Goal: Task Accomplishment & Management: Manage account settings

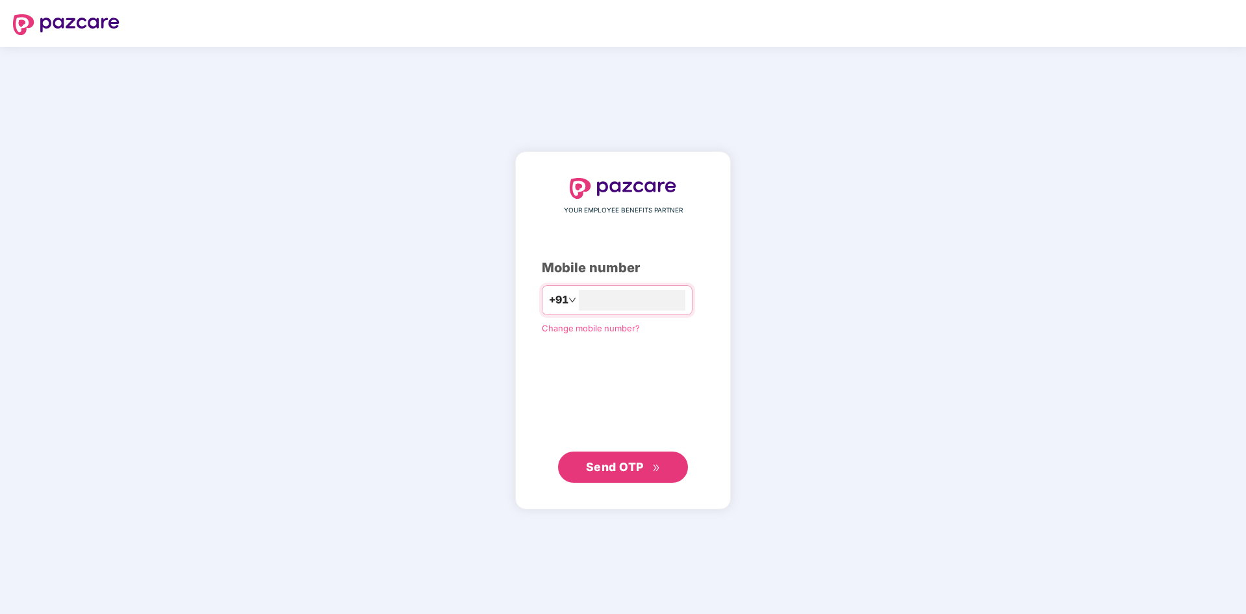
type input "**********"
click at [611, 463] on span "Send OTP" at bounding box center [615, 467] width 58 height 14
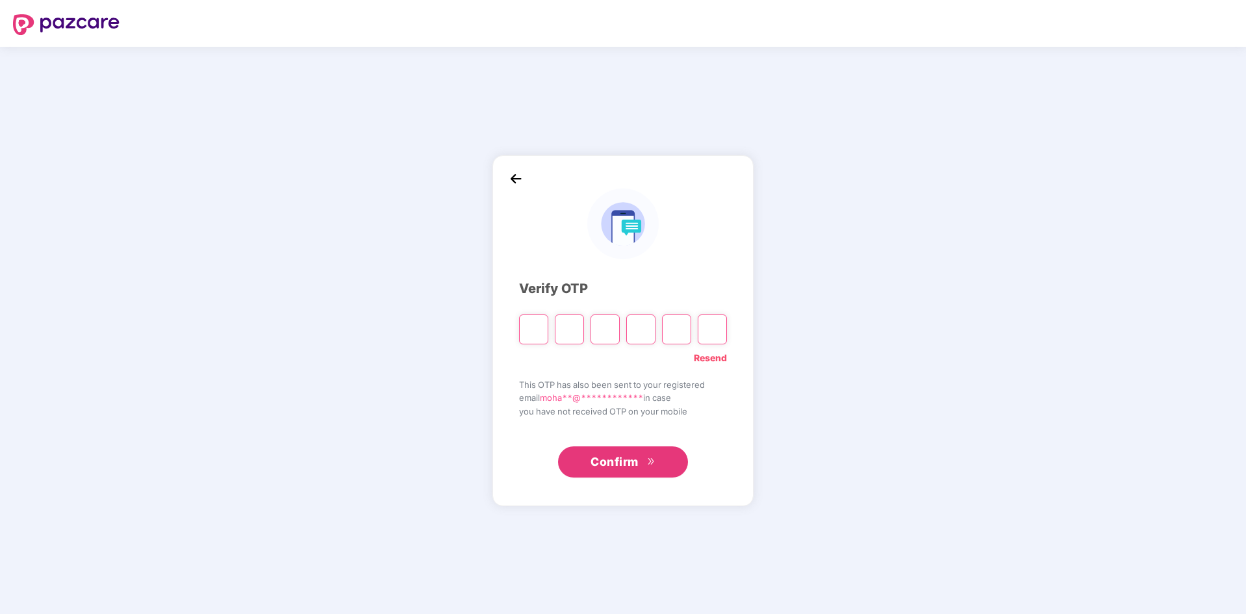
type input "*"
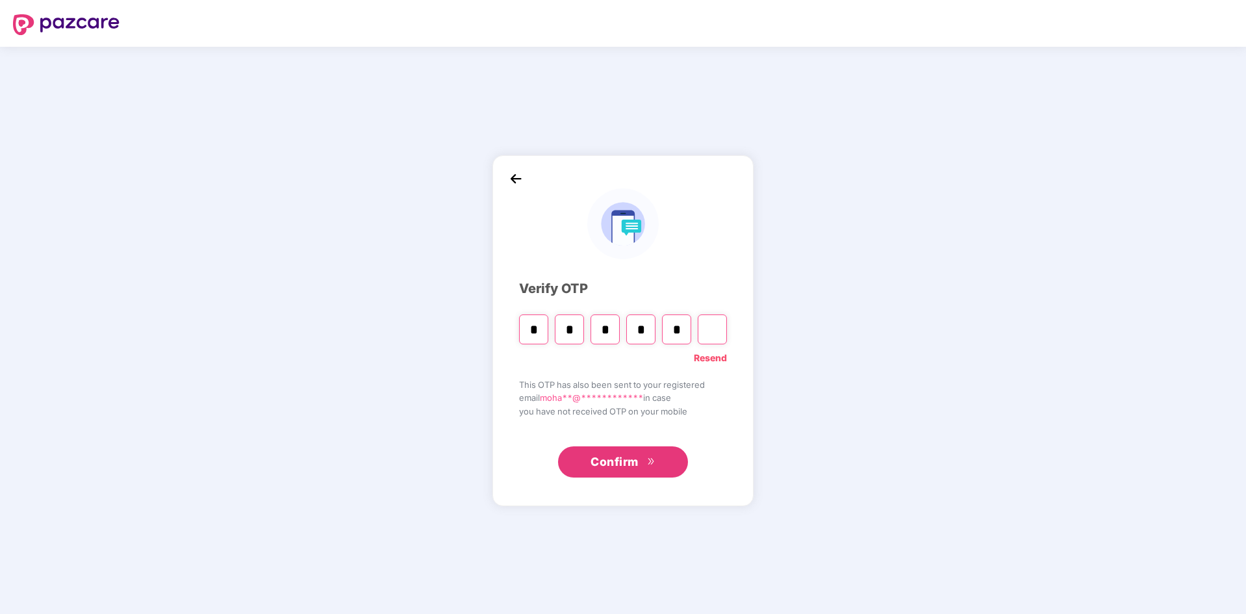
type input "*"
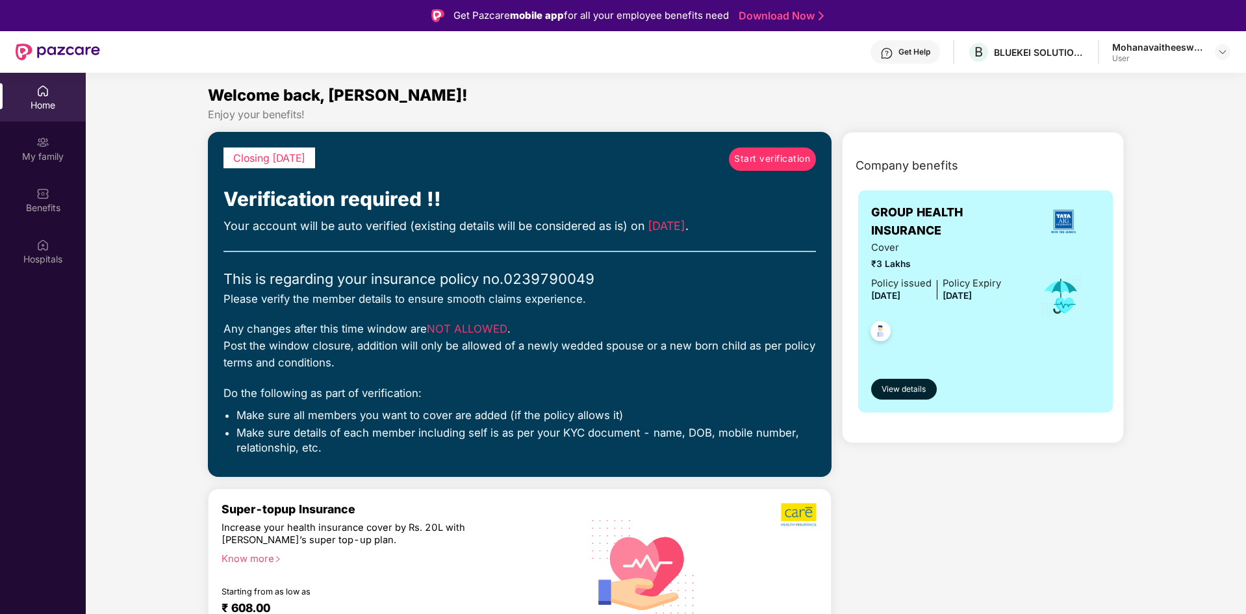
click at [776, 162] on span "Start verification" at bounding box center [772, 159] width 76 height 14
click at [56, 144] on div "My family" at bounding box center [43, 148] width 86 height 49
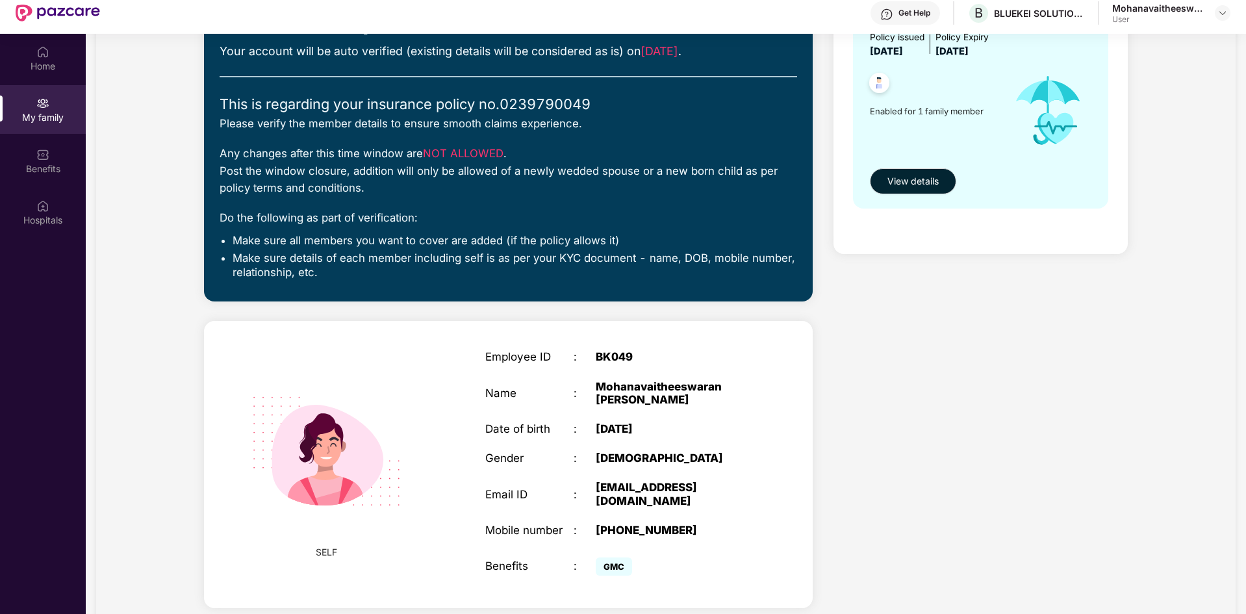
scroll to position [73, 0]
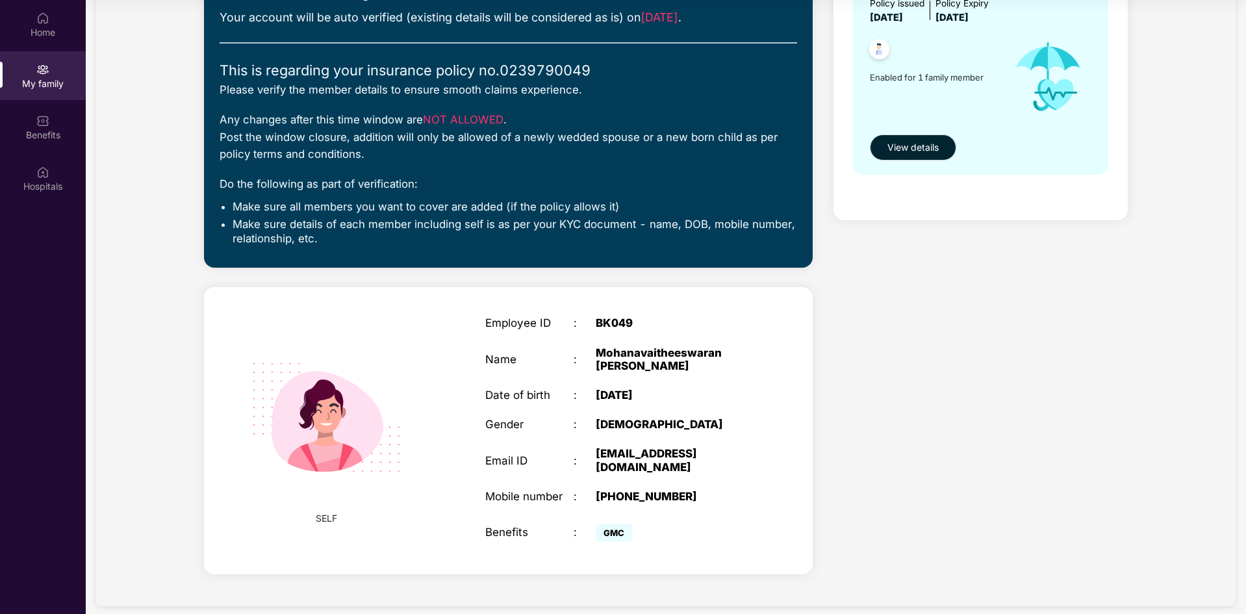
click at [630, 425] on div "[DEMOGRAPHIC_DATA]" at bounding box center [673, 424] width 155 height 13
drag, startPoint x: 641, startPoint y: 426, endPoint x: 599, endPoint y: 428, distance: 42.3
click at [599, 428] on div "[DEMOGRAPHIC_DATA]" at bounding box center [673, 424] width 155 height 13
click at [680, 470] on div "Employee ID : BK049 Name : [PERSON_NAME] [PERSON_NAME] Date of birth : [DEMOGRA…" at bounding box center [618, 430] width 292 height 261
click at [313, 437] on img at bounding box center [326, 417] width 187 height 187
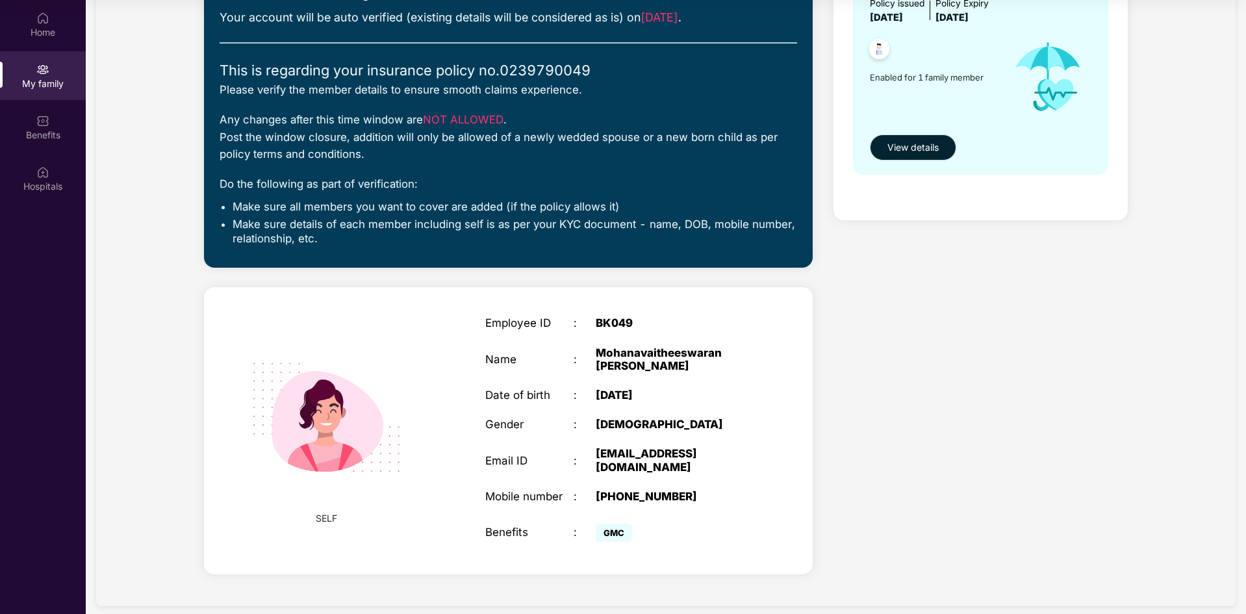
drag, startPoint x: 335, startPoint y: 516, endPoint x: 333, endPoint y: 509, distance: 7.3
click at [334, 516] on span "SELF" at bounding box center [326, 518] width 21 height 14
click at [50, 144] on div "Benefits" at bounding box center [43, 127] width 86 height 49
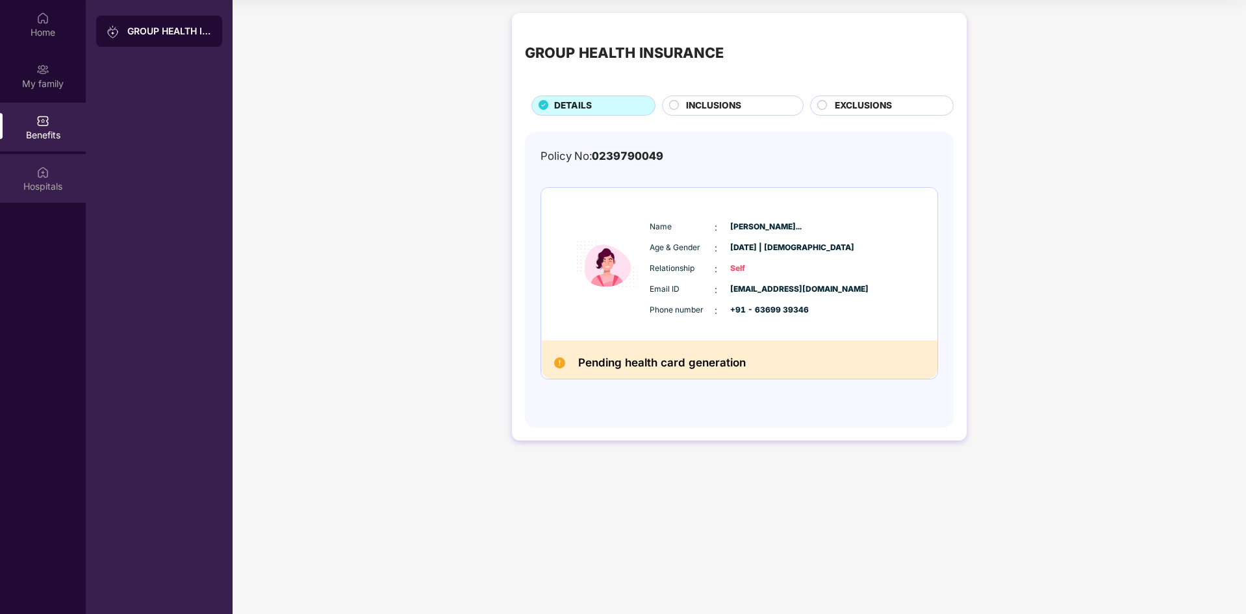
click at [57, 169] on div "Hospitals" at bounding box center [43, 178] width 86 height 49
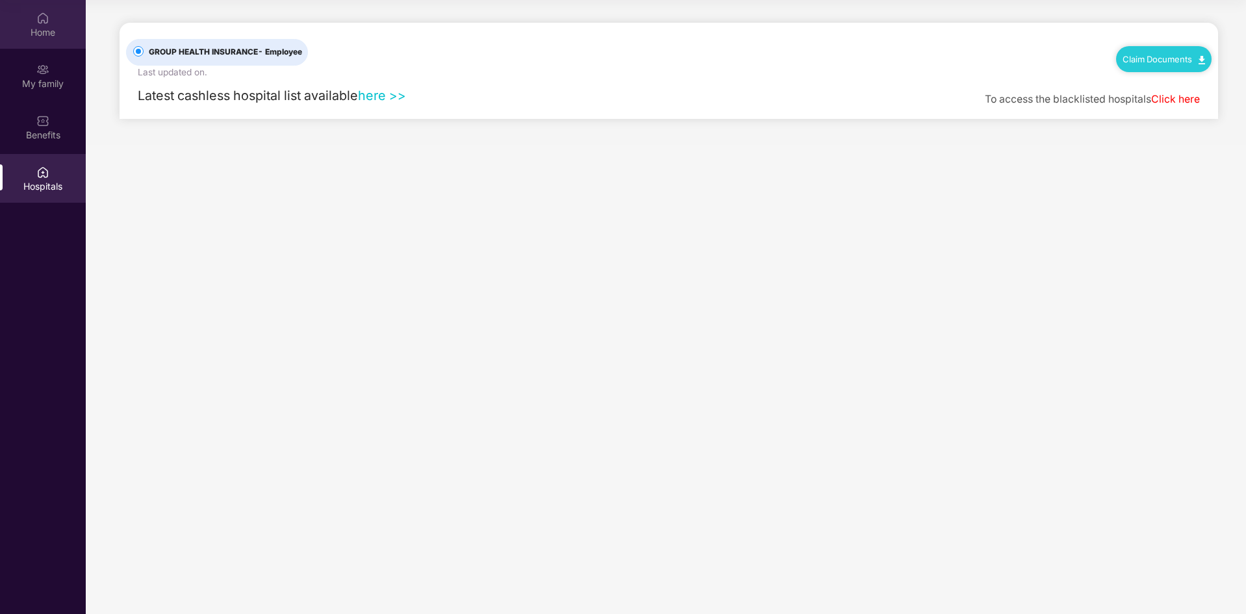
click at [44, 23] on img at bounding box center [42, 18] width 13 height 13
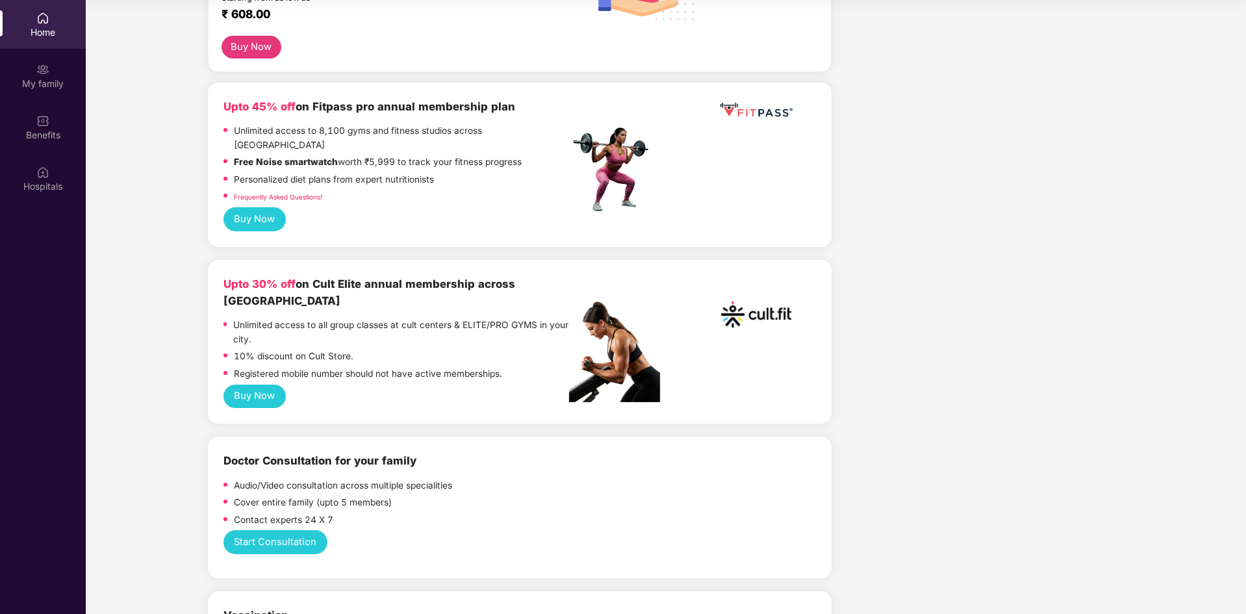
scroll to position [520, 0]
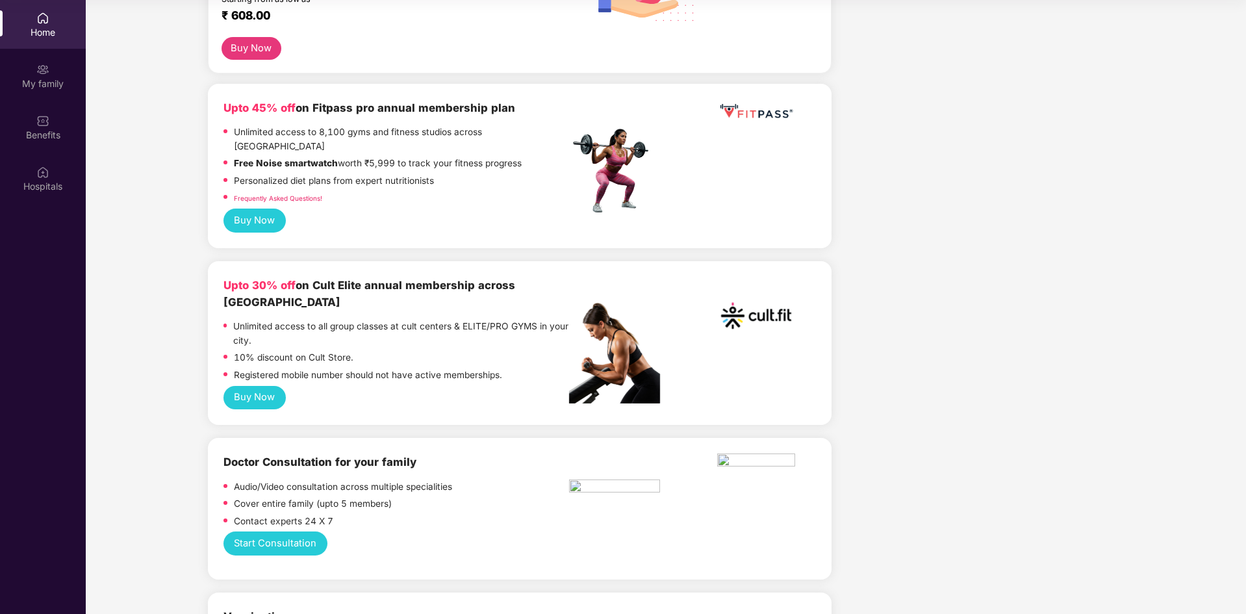
click at [267, 209] on button "Buy Now" at bounding box center [255, 221] width 62 height 24
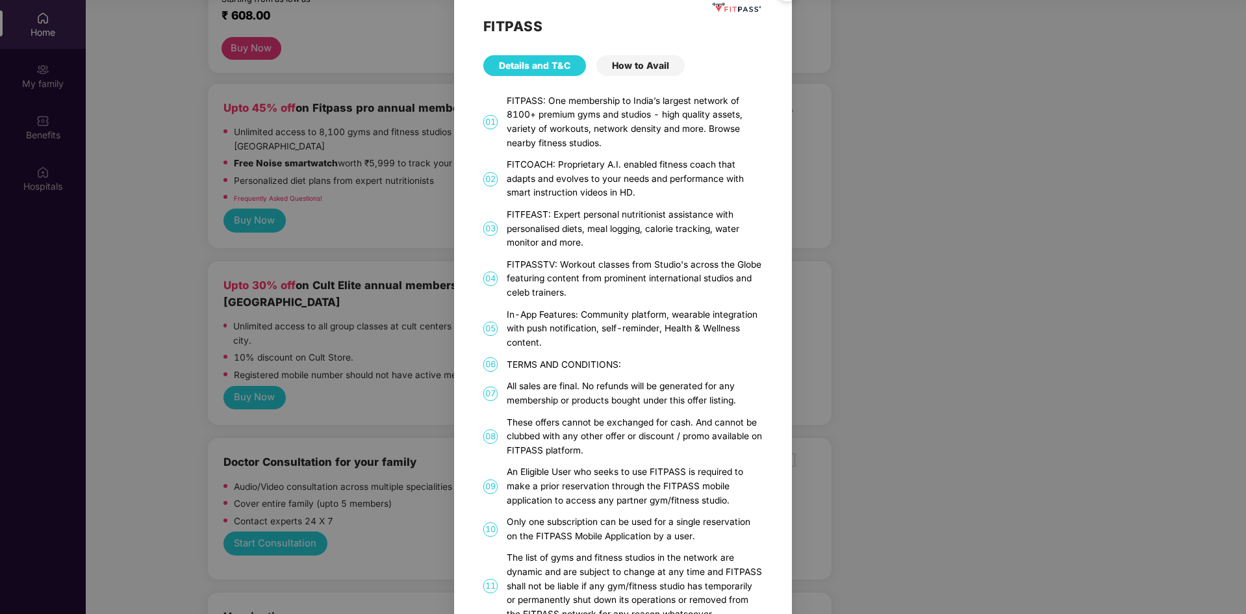
scroll to position [0, 0]
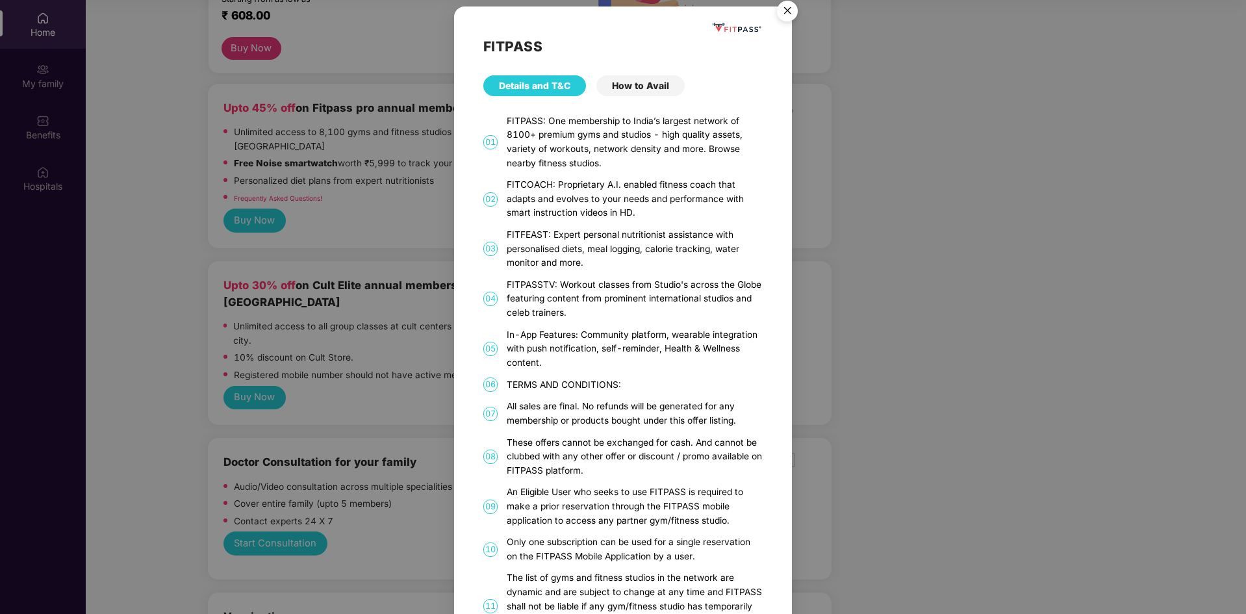
click at [628, 90] on div "How to Avail" at bounding box center [640, 85] width 88 height 21
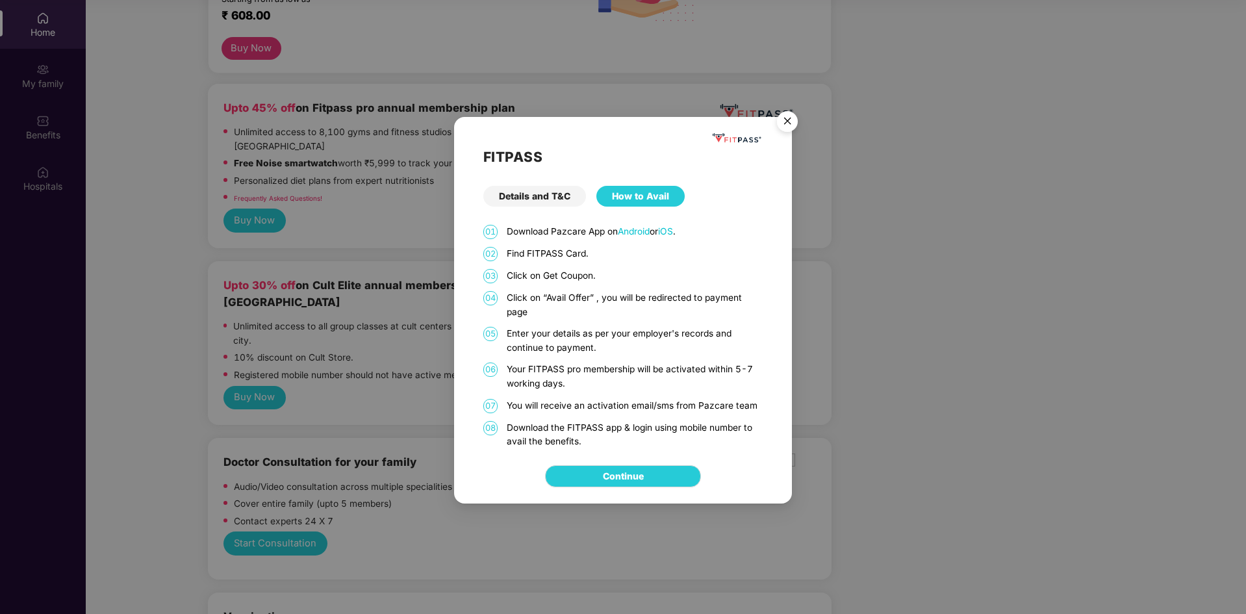
click at [787, 125] on img "Close" at bounding box center [787, 123] width 36 height 36
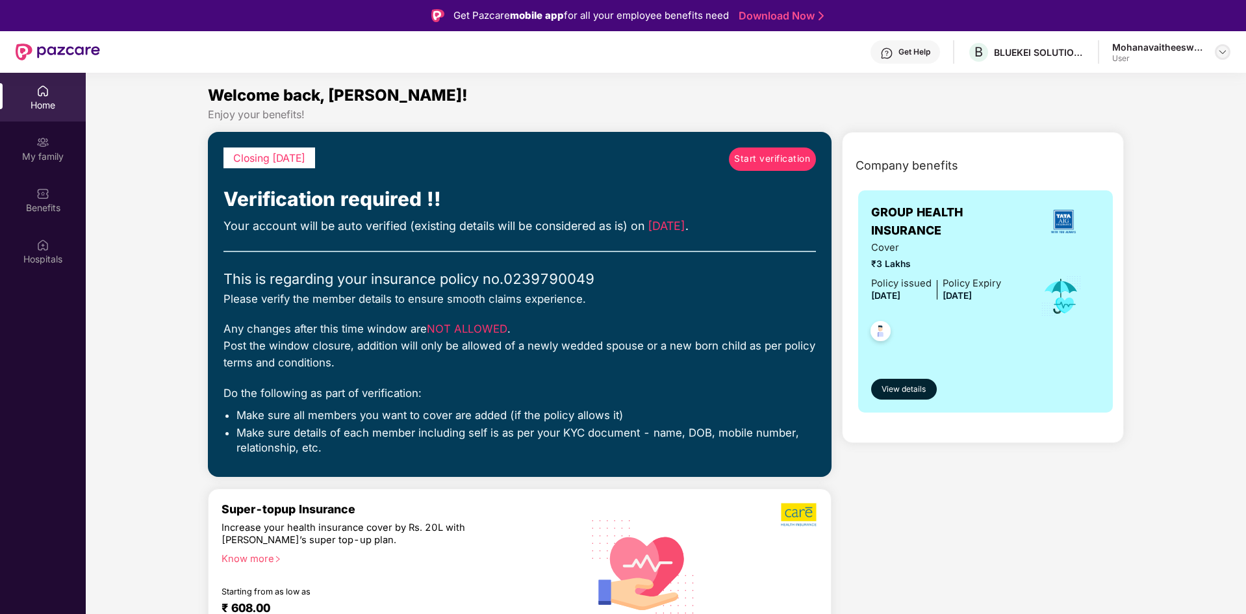
click at [1227, 55] on img at bounding box center [1223, 52] width 10 height 10
click at [1107, 88] on div "Logout" at bounding box center [1161, 82] width 169 height 25
